Goal: Task Accomplishment & Management: Complete application form

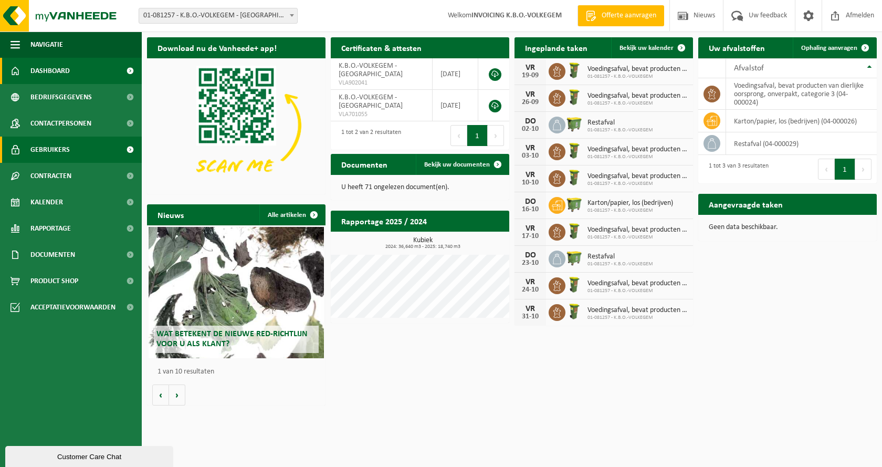
click at [58, 149] on span "Gebruikers" at bounding box center [49, 149] width 39 height 26
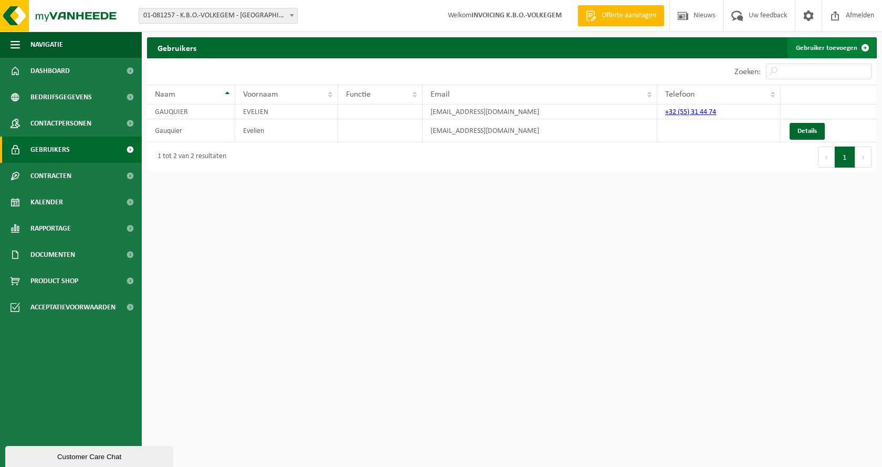
click at [816, 47] on link "Gebruiker toevoegen" at bounding box center [831, 47] width 88 height 21
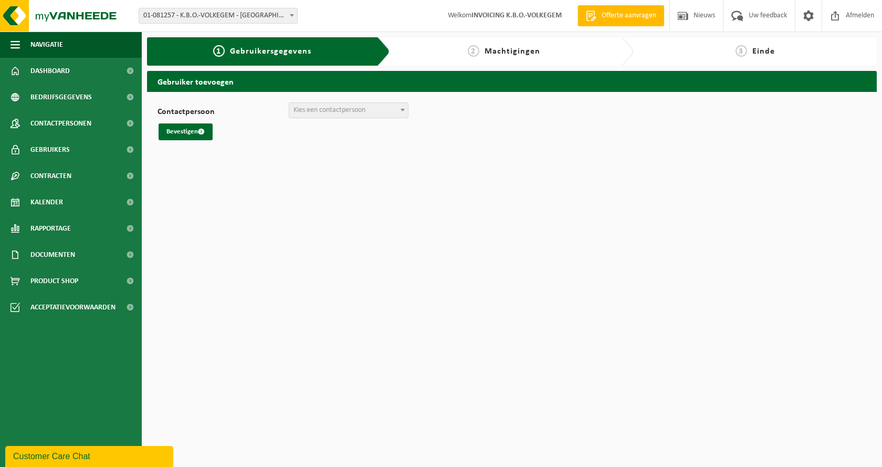
click at [333, 111] on span "Kies een contactpersoon" at bounding box center [329, 110] width 72 height 8
select select "0"
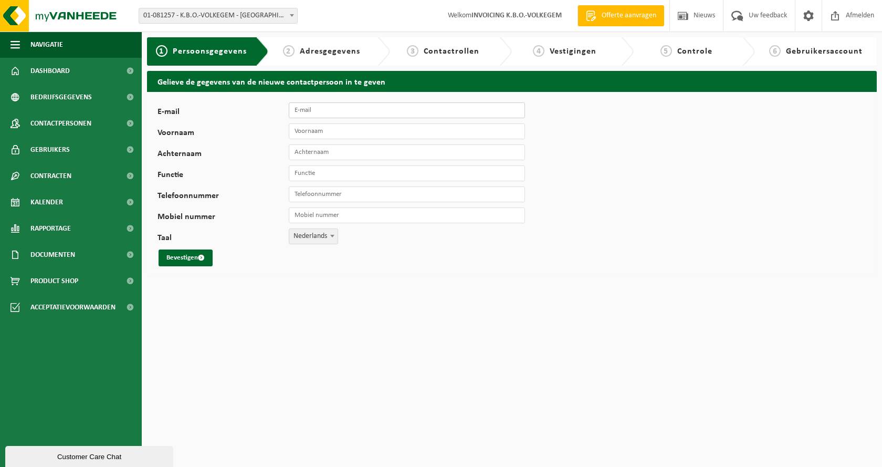
click at [311, 111] on input "E-mail" at bounding box center [407, 110] width 236 height 16
type input "K"
type input "[PERSON_NAME][EMAIL_ADDRESS][DOMAIN_NAME]"
click at [326, 132] on input "Voornaam" at bounding box center [407, 131] width 236 height 16
type input "Kenny"
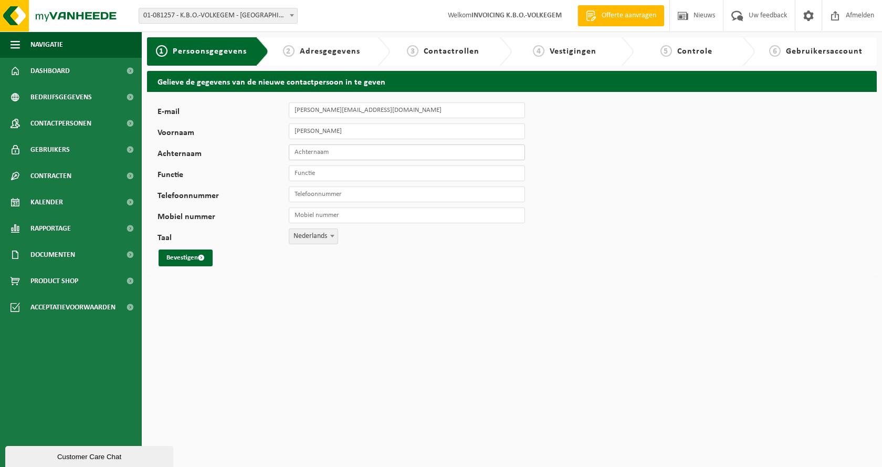
click at [321, 153] on input "Achternaam" at bounding box center [407, 152] width 236 height 16
type input "Volckaert"
click at [315, 176] on input "Functie" at bounding box center [407, 173] width 236 height 16
type input "leerkracht LO"
click at [187, 258] on button "Bevestigen" at bounding box center [186, 257] width 54 height 17
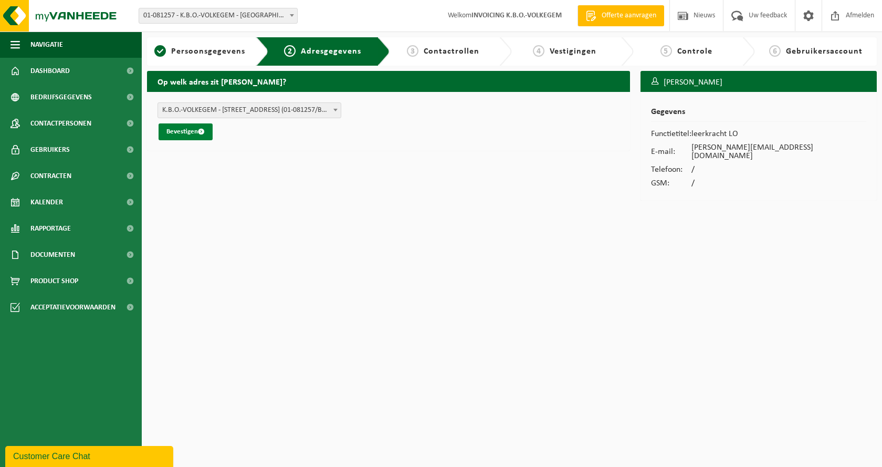
click at [182, 131] on button "Bevestigen" at bounding box center [186, 131] width 54 height 17
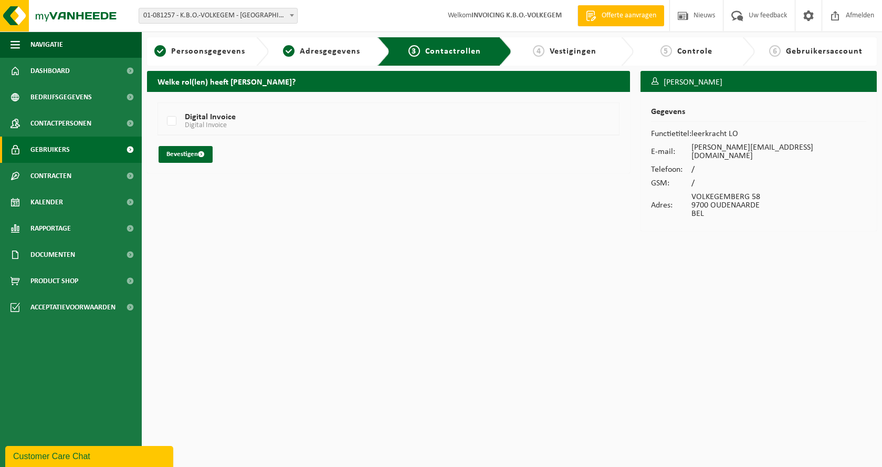
click at [85, 153] on link "Gebruikers" at bounding box center [71, 149] width 142 height 26
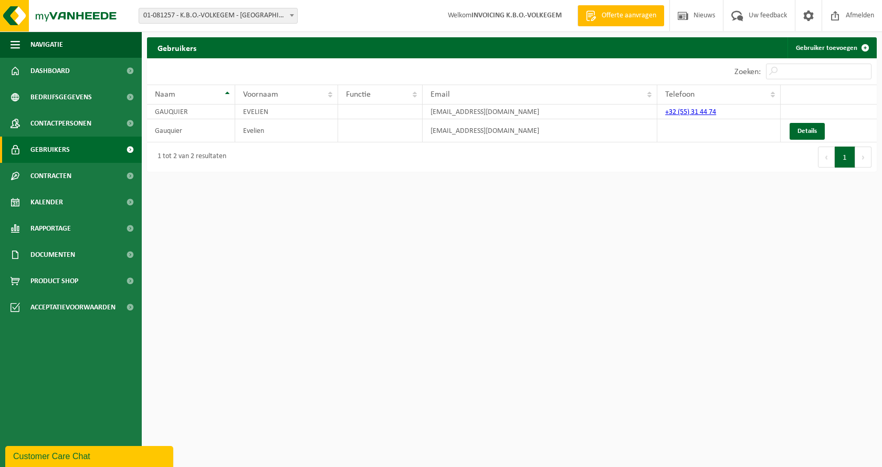
click at [71, 154] on link "Gebruikers" at bounding box center [71, 149] width 142 height 26
click at [54, 177] on span "Contracten" at bounding box center [50, 176] width 41 height 26
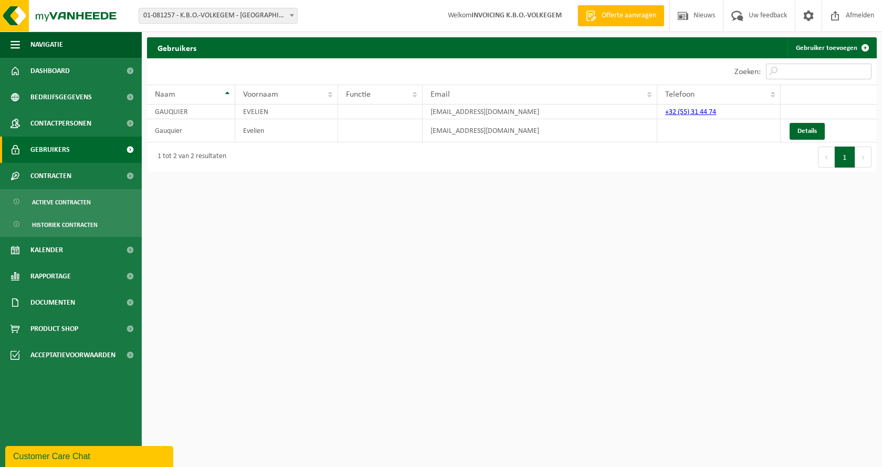
click at [810, 75] on input "Zoeken:" at bounding box center [819, 72] width 106 height 16
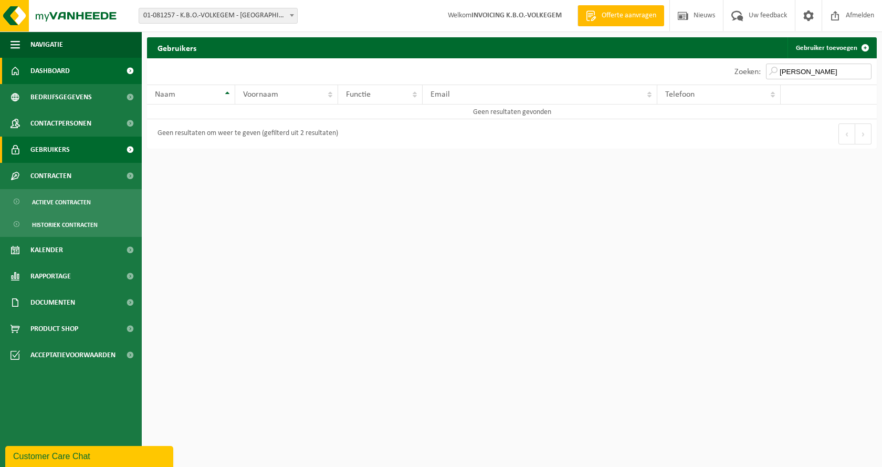
type input "Kenny"
click at [45, 71] on span "Dashboard" at bounding box center [49, 71] width 39 height 26
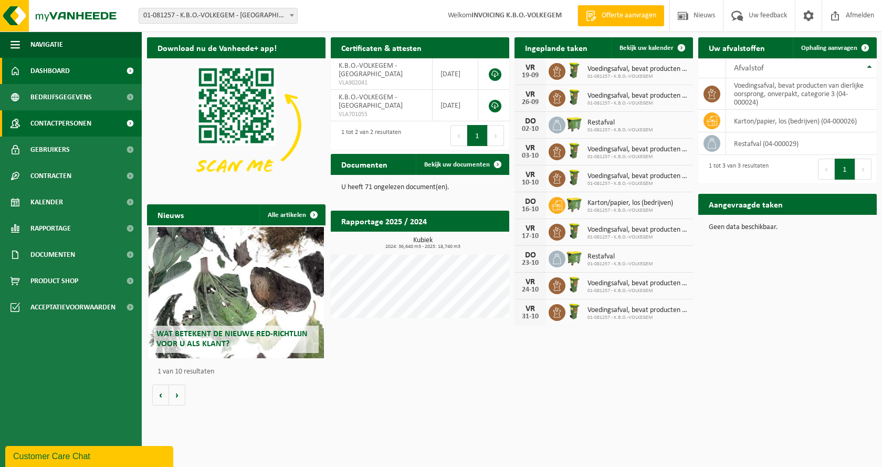
click at [49, 127] on span "Contactpersonen" at bounding box center [60, 123] width 61 height 26
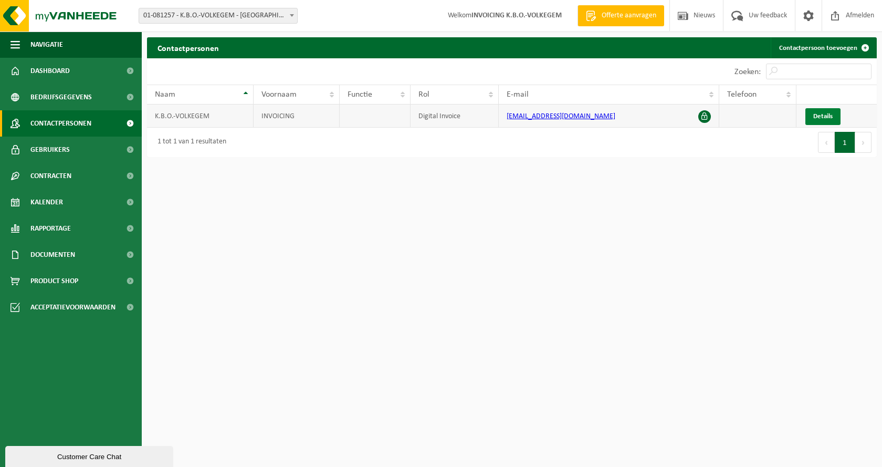
click at [819, 117] on span "Details" at bounding box center [822, 116] width 19 height 7
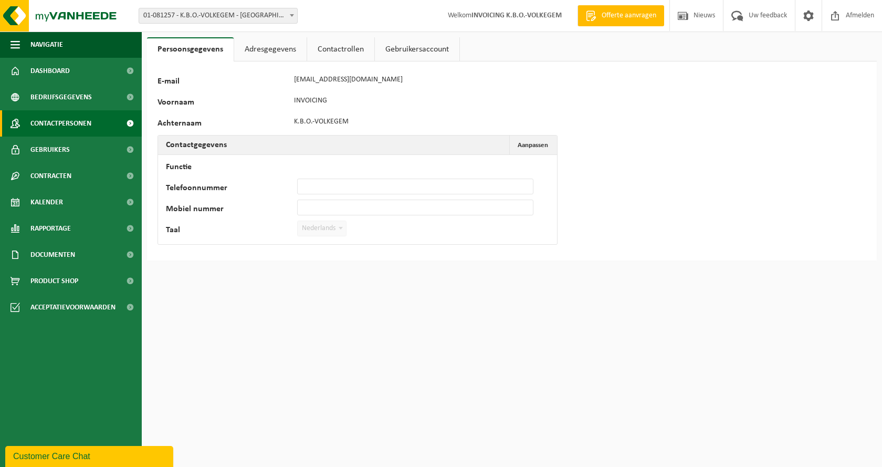
click at [76, 123] on span "Contactpersonen" at bounding box center [60, 123] width 61 height 26
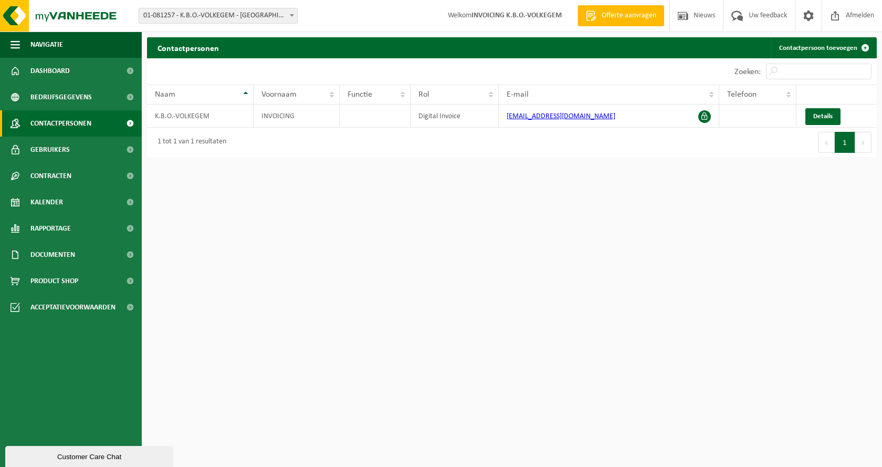
click at [74, 121] on span "Contactpersonen" at bounding box center [60, 123] width 61 height 26
click at [130, 123] on span at bounding box center [130, 123] width 24 height 26
click at [824, 113] on span "Details" at bounding box center [822, 116] width 19 height 7
